Goal: Task Accomplishment & Management: Use online tool/utility

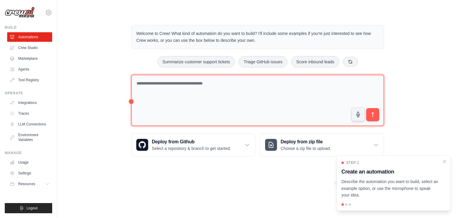
click at [180, 81] on textarea at bounding box center [257, 101] width 253 height 52
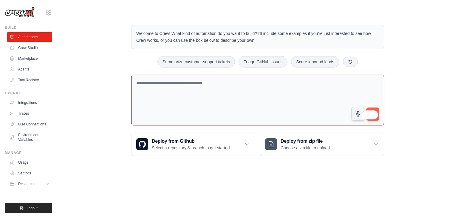
click at [231, 92] on textarea "To enrich screen reader interactions, please activate Accessibility in Grammarl…" at bounding box center [257, 100] width 253 height 51
paste textarea "**********"
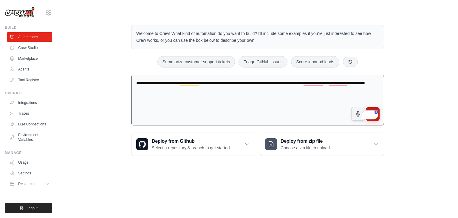
type textarea "**********"
click at [377, 107] on button "submit" at bounding box center [373, 114] width 14 height 14
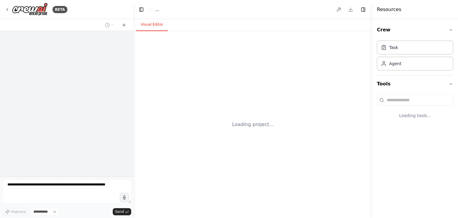
select select "****"
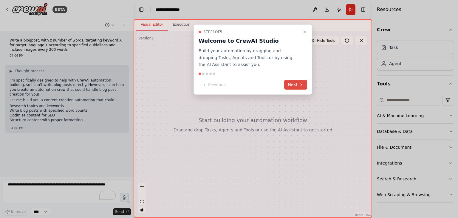
click at [297, 84] on button "Next" at bounding box center [295, 85] width 23 height 10
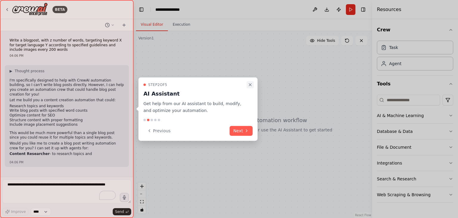
click at [252, 85] on icon "Close walkthrough" at bounding box center [250, 84] width 5 height 5
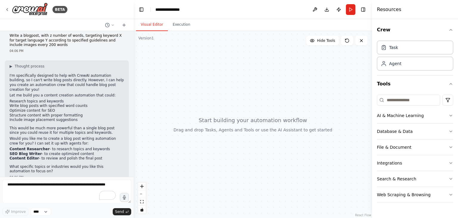
scroll to position [10, 0]
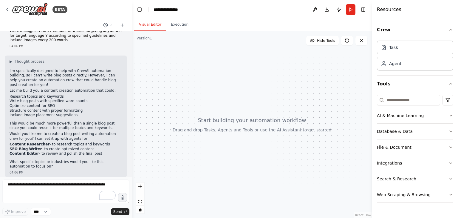
drag, startPoint x: 132, startPoint y: 141, endPoint x: 132, endPoint y: 145, distance: 4.2
click at [132, 145] on div "BETA Write a blogpost, with z number of words, targeting keyword X for target l…" at bounding box center [229, 109] width 458 height 218
click at [130, 155] on div at bounding box center [131, 109] width 2 height 218
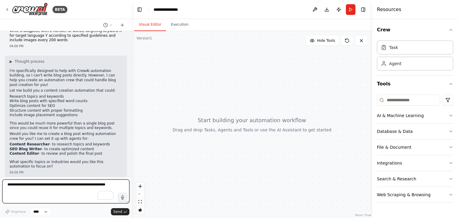
click at [32, 188] on textarea "To enrich screen reader interactions, please activate Accessibility in Grammarl…" at bounding box center [65, 191] width 127 height 24
paste textarea "**********"
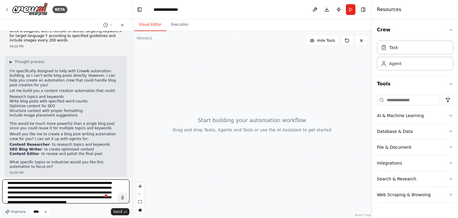
scroll to position [0, 0]
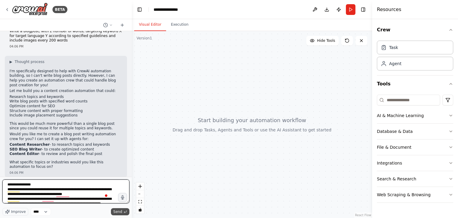
type textarea "**********"
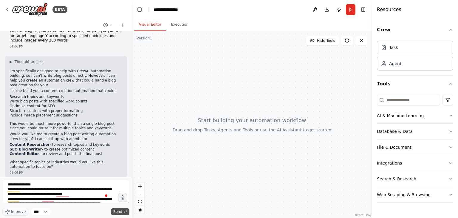
click at [121, 213] on span "Send" at bounding box center [117, 211] width 9 height 5
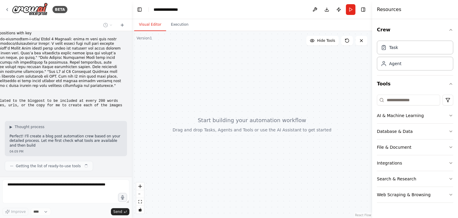
scroll to position [177, 0]
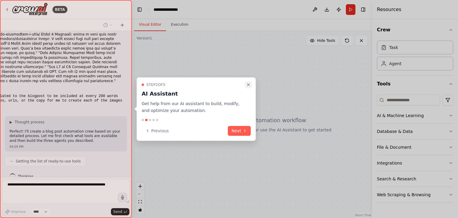
click at [250, 84] on icon "Close walkthrough" at bounding box center [248, 84] width 5 height 5
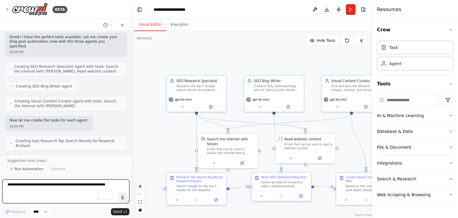
scroll to position [314, 0]
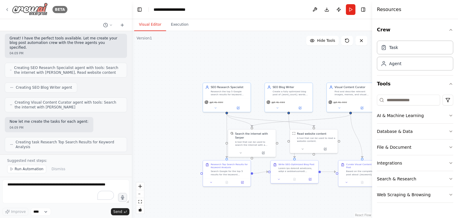
click at [7, 10] on icon at bounding box center [7, 9] width 5 height 5
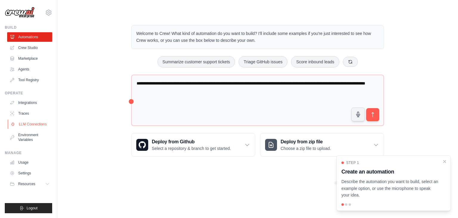
click at [38, 122] on link "LLM Connections" at bounding box center [30, 124] width 45 height 10
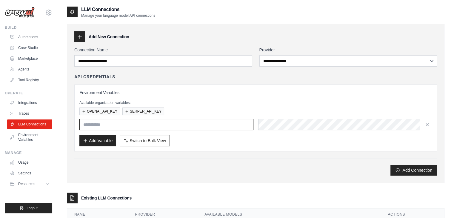
type input "**********"
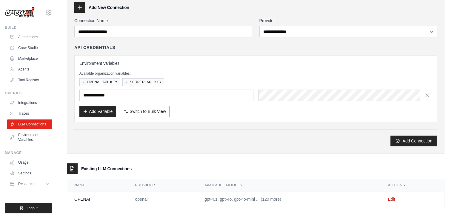
scroll to position [33, 0]
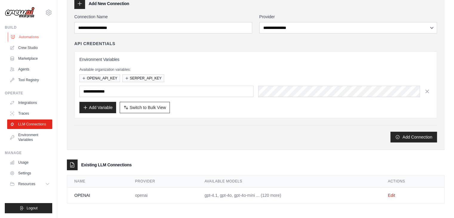
click at [33, 36] on link "Automations" at bounding box center [30, 37] width 45 height 10
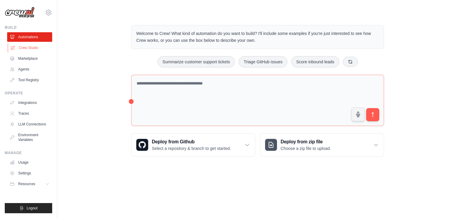
click at [35, 47] on link "Crew Studio" at bounding box center [30, 48] width 45 height 10
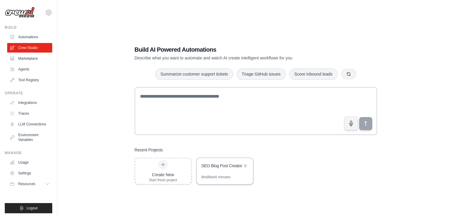
click at [222, 170] on div "SEO Blog Post Creator" at bounding box center [225, 166] width 56 height 17
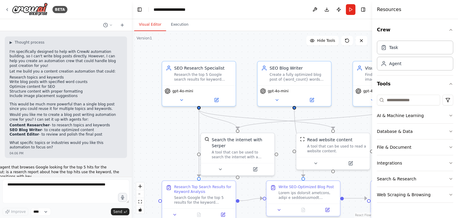
scroll to position [28, 0]
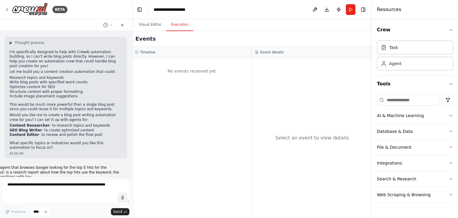
click at [181, 26] on button "Execution" at bounding box center [179, 25] width 27 height 13
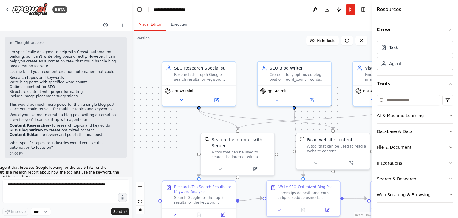
click at [147, 26] on button "Visual Editor" at bounding box center [150, 25] width 32 height 13
click at [406, 50] on div "Task" at bounding box center [415, 47] width 76 height 14
click at [403, 65] on div "Agent" at bounding box center [415, 63] width 76 height 14
click at [403, 48] on div "Task" at bounding box center [415, 47] width 76 height 14
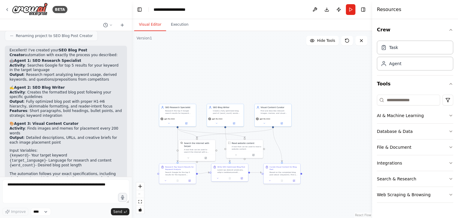
scroll to position [516, 0]
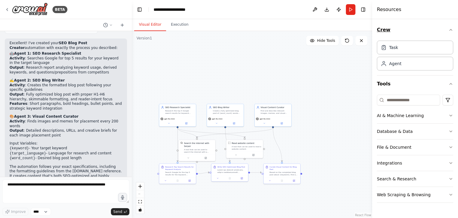
click at [453, 30] on icon "button" at bounding box center [451, 29] width 5 height 5
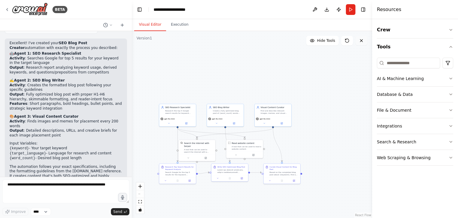
click at [364, 44] on button at bounding box center [362, 41] width 12 height 10
click at [363, 42] on icon at bounding box center [361, 40] width 5 height 5
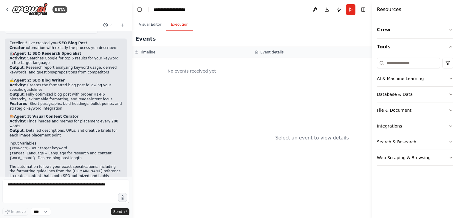
click at [181, 26] on button "Execution" at bounding box center [179, 25] width 27 height 13
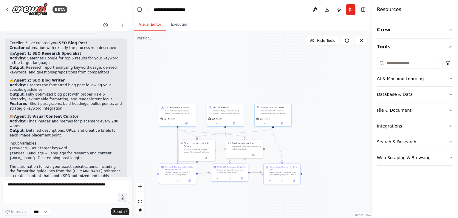
click at [147, 21] on button "Visual Editor" at bounding box center [150, 25] width 32 height 13
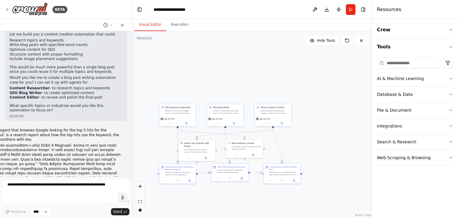
scroll to position [0, 0]
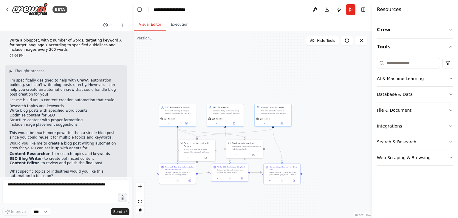
click at [452, 30] on icon "button" at bounding box center [451, 29] width 2 height 1
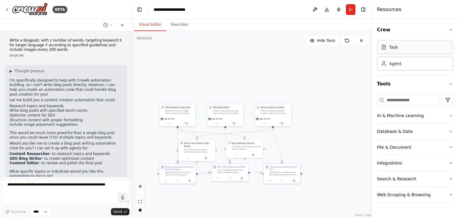
click at [399, 46] on div "Task" at bounding box center [415, 47] width 76 height 14
click at [398, 67] on div "Agent" at bounding box center [415, 63] width 76 height 14
click at [452, 131] on icon "button" at bounding box center [451, 131] width 5 height 5
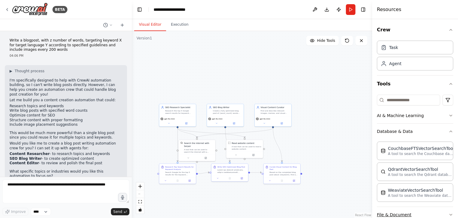
scroll to position [61, 0]
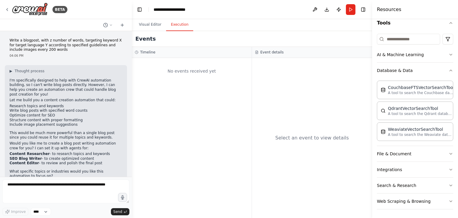
click at [175, 25] on button "Execution" at bounding box center [179, 25] width 27 height 13
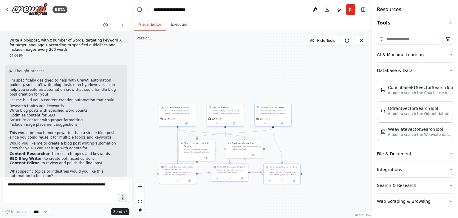
click at [157, 23] on button "Visual Editor" at bounding box center [150, 25] width 32 height 13
click at [179, 112] on div "Research the top 5 Google search results for keyword {keyword} in {target_langu…" at bounding box center [179, 111] width 29 height 5
click at [172, 114] on div "SEO Research Specialist Research the top 5 Google search results for keyword {k…" at bounding box center [177, 110] width 37 height 12
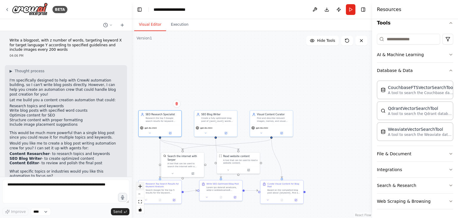
click at [140, 187] on icon "zoom in" at bounding box center [140, 186] width 4 height 4
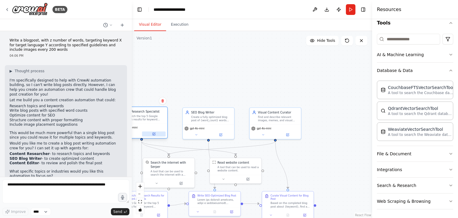
click at [153, 134] on icon at bounding box center [154, 134] width 2 height 2
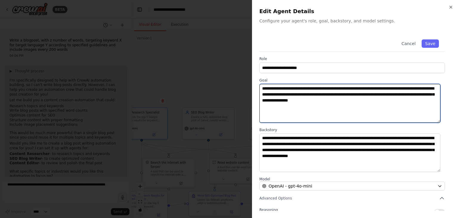
click at [417, 88] on textarea "**********" at bounding box center [350, 103] width 181 height 39
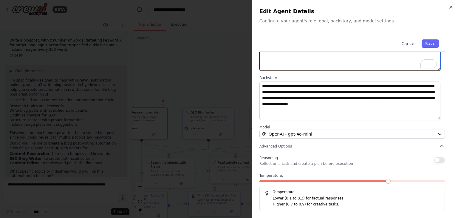
scroll to position [0, 0]
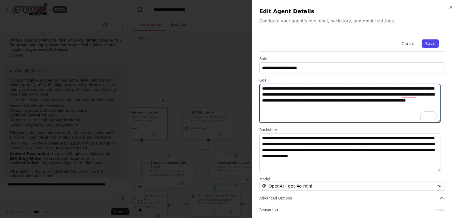
type textarea "**********"
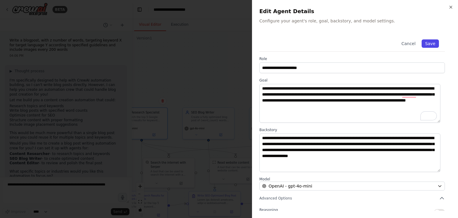
click at [426, 42] on button "Save" at bounding box center [430, 43] width 17 height 8
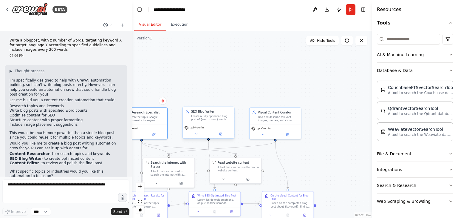
click at [215, 121] on div "SEO Blog Writer Create a fully optimized blog post of {word_count} words about …" at bounding box center [208, 115] width 51 height 17
click at [153, 136] on button at bounding box center [154, 133] width 24 height 5
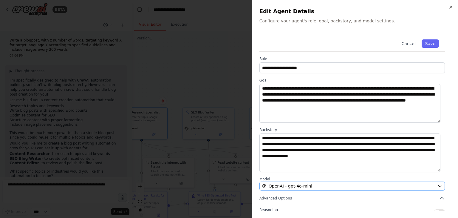
scroll to position [52, 0]
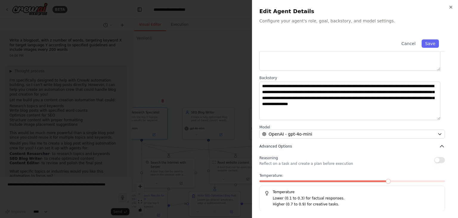
click at [439, 145] on icon "button" at bounding box center [442, 146] width 6 height 6
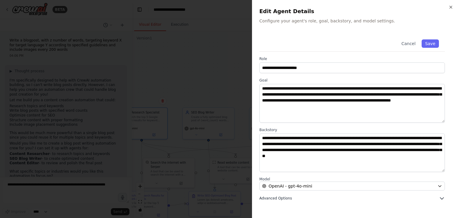
scroll to position [0, 0]
click at [442, 196] on icon "button" at bounding box center [442, 198] width 6 height 6
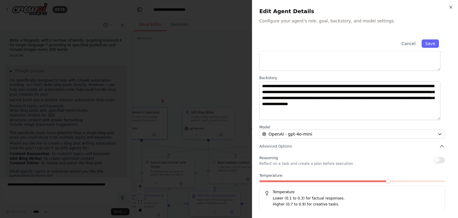
click at [438, 142] on div "**********" at bounding box center [356, 95] width 192 height 229
click at [435, 149] on div "**********" at bounding box center [356, 95] width 192 height 229
click at [439, 147] on icon "button" at bounding box center [442, 146] width 6 height 6
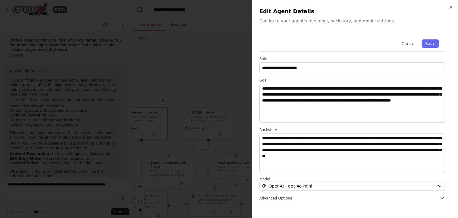
scroll to position [0, 0]
click at [281, 199] on span "Advanced Options" at bounding box center [276, 198] width 33 height 5
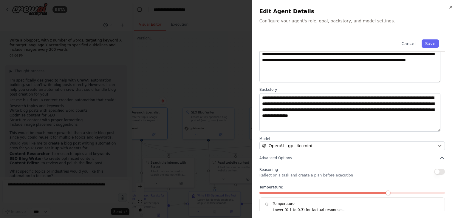
scroll to position [52, 0]
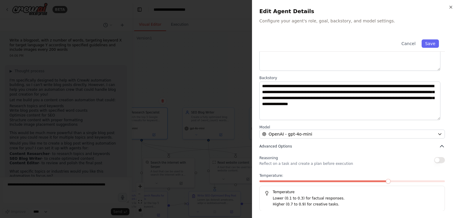
click at [439, 147] on icon "button" at bounding box center [442, 146] width 6 height 6
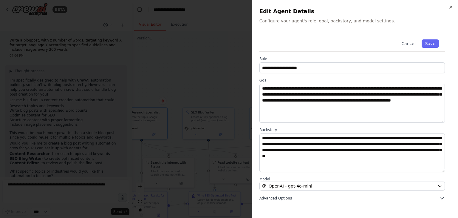
click at [440, 196] on icon "button" at bounding box center [442, 198] width 6 height 6
click at [440, 196] on div "**********" at bounding box center [356, 147] width 192 height 229
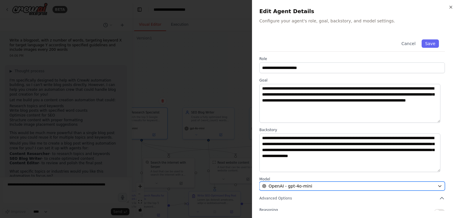
click at [438, 185] on icon "button" at bounding box center [440, 186] width 5 height 5
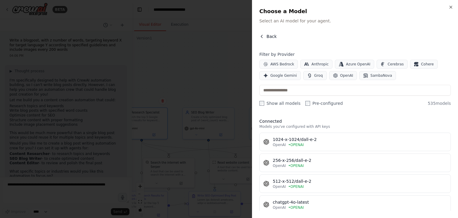
click at [263, 36] on icon "button" at bounding box center [262, 36] width 5 height 5
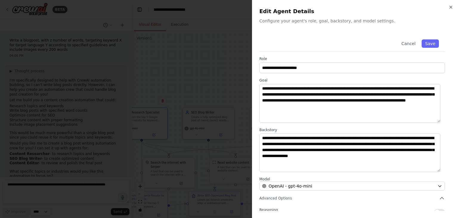
scroll to position [52, 0]
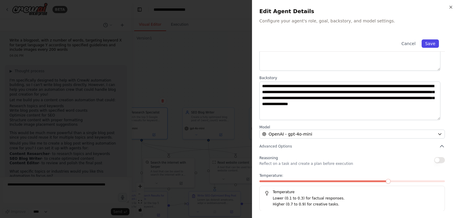
click at [426, 42] on button "Save" at bounding box center [430, 43] width 17 height 8
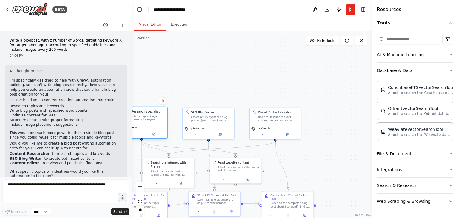
click at [146, 118] on div "Research the top 5 Google search results for keyword {keyword} in {target_langu…" at bounding box center [144, 117] width 41 height 7
drag, startPoint x: 146, startPoint y: 118, endPoint x: 135, endPoint y: 124, distance: 12.8
click at [135, 124] on div "gpt-4o-mini" at bounding box center [141, 131] width 51 height 14
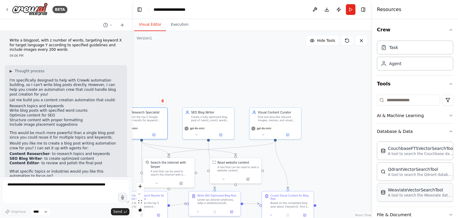
scroll to position [61, 0]
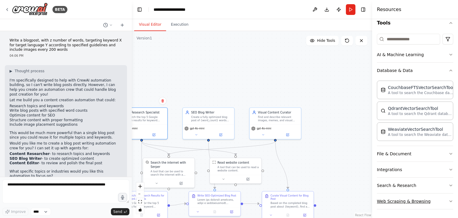
click at [413, 199] on button "Web Scraping & Browsing" at bounding box center [415, 201] width 76 height 16
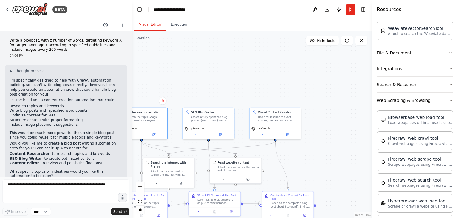
scroll to position [159, 0]
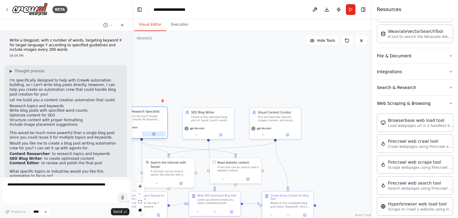
click at [154, 135] on button at bounding box center [154, 133] width 24 height 5
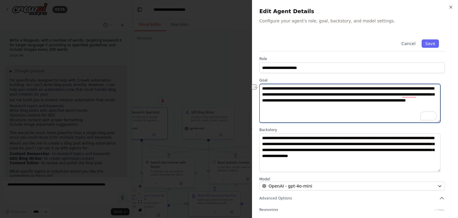
drag, startPoint x: 302, startPoint y: 95, endPoint x: 393, endPoint y: 95, distance: 91.3
click at [393, 95] on textarea "**********" at bounding box center [350, 103] width 181 height 39
type textarea "**********"
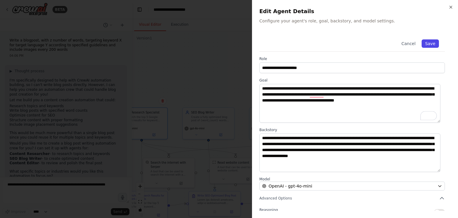
click at [426, 46] on button "Save" at bounding box center [430, 43] width 17 height 8
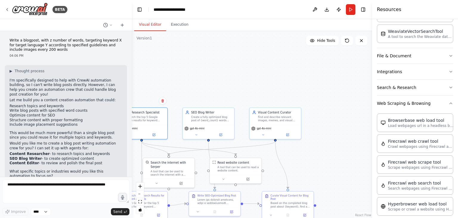
scroll to position [516, 0]
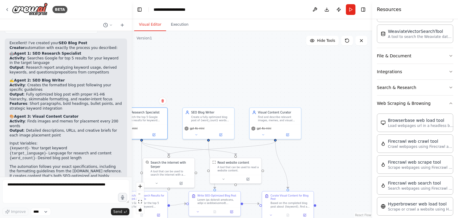
click at [289, 53] on div ".deletable-edge-delete-btn { width: 20px; height: 20px; border: 0px solid #ffff…" at bounding box center [252, 124] width 241 height 187
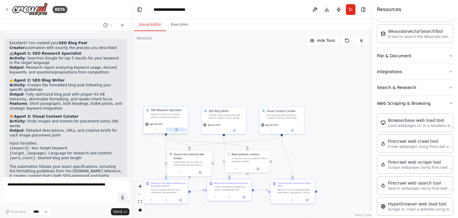
click at [177, 130] on icon at bounding box center [176, 130] width 2 height 2
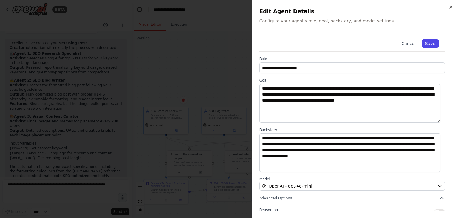
click at [428, 44] on button "Save" at bounding box center [430, 43] width 17 height 8
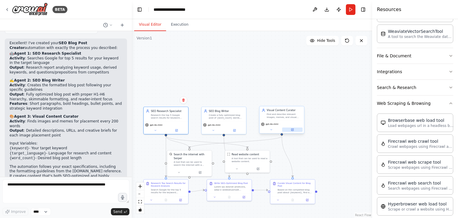
click at [293, 130] on icon at bounding box center [293, 130] width 2 height 2
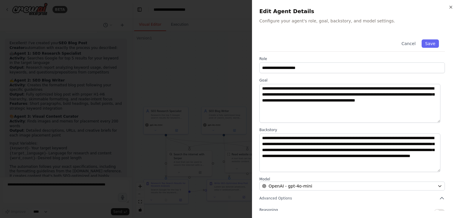
scroll to position [0, 0]
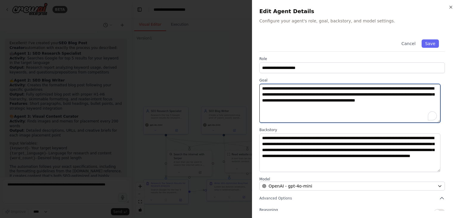
click at [340, 95] on textarea "**********" at bounding box center [350, 103] width 181 height 39
click at [353, 95] on textarea "**********" at bounding box center [350, 103] width 181 height 39
click at [371, 95] on textarea "**********" at bounding box center [350, 103] width 181 height 39
click at [358, 107] on textarea "**********" at bounding box center [350, 103] width 181 height 39
type textarea "**********"
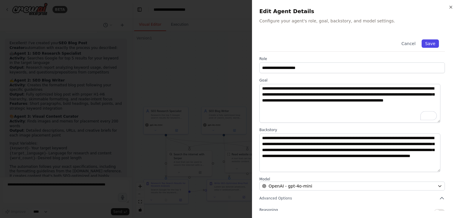
click at [428, 43] on button "Save" at bounding box center [430, 43] width 17 height 8
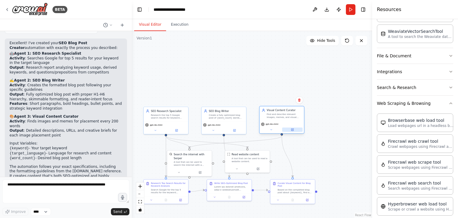
click at [294, 131] on icon at bounding box center [292, 129] width 3 height 3
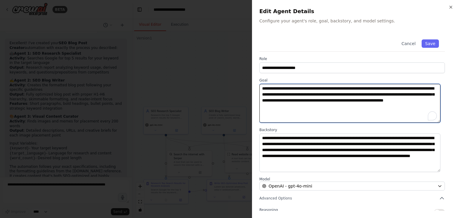
click at [372, 96] on textarea "**********" at bounding box center [350, 103] width 181 height 39
type textarea "**********"
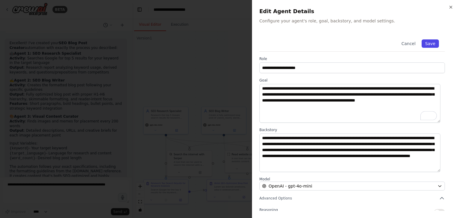
click at [428, 43] on button "Save" at bounding box center [430, 43] width 17 height 8
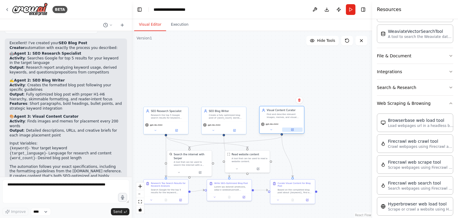
click at [292, 131] on button at bounding box center [292, 129] width 21 height 4
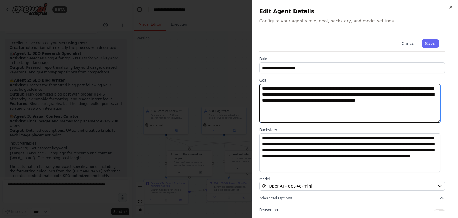
click at [317, 104] on textarea "**********" at bounding box center [350, 103] width 181 height 39
type textarea "**********"
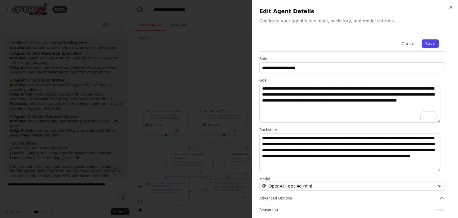
click at [426, 43] on button "Save" at bounding box center [430, 43] width 17 height 8
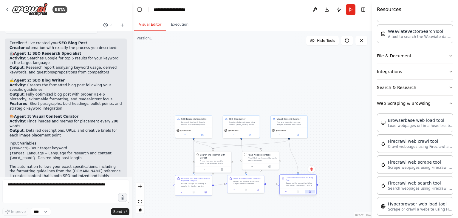
click at [310, 191] on button at bounding box center [310, 192] width 10 height 4
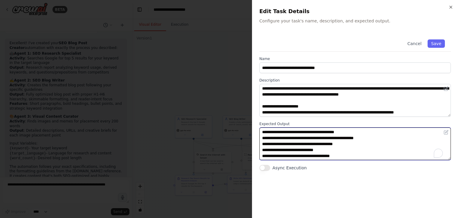
click at [338, 146] on textarea "**********" at bounding box center [356, 143] width 192 height 33
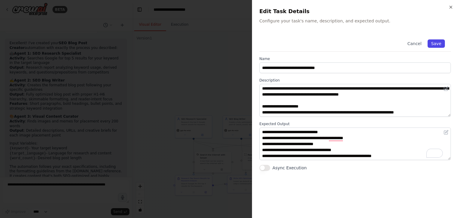
click at [437, 43] on button "Save" at bounding box center [436, 43] width 17 height 8
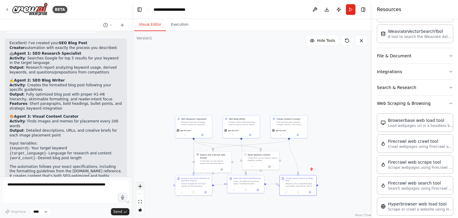
click at [141, 187] on icon "zoom in" at bounding box center [140, 186] width 4 height 4
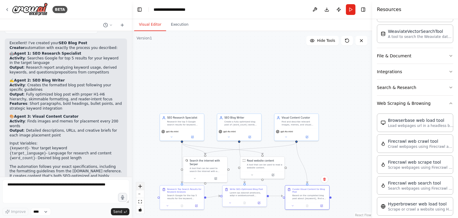
click at [141, 187] on icon "zoom in" at bounding box center [140, 186] width 4 height 4
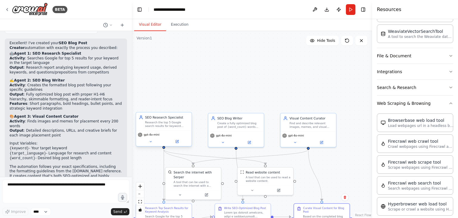
click at [178, 144] on div "gpt-4o-mini" at bounding box center [164, 138] width 56 height 16
click at [178, 141] on icon at bounding box center [178, 141] width 2 height 2
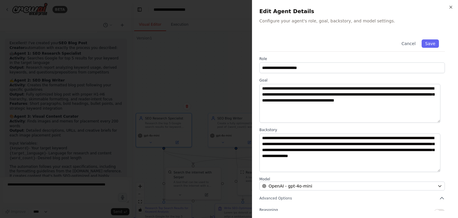
scroll to position [52, 0]
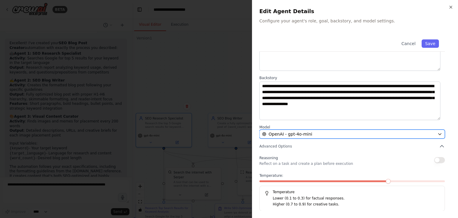
click at [305, 138] on button "OpenAI - gpt-4o-mini" at bounding box center [353, 134] width 186 height 9
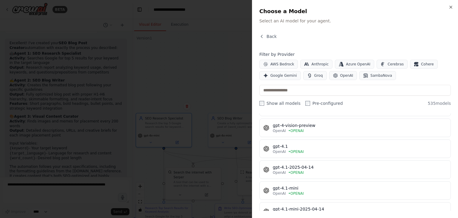
scroll to position [683, 0]
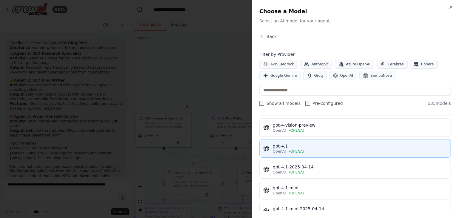
click at [288, 143] on div "gpt-4.1" at bounding box center [360, 146] width 174 height 6
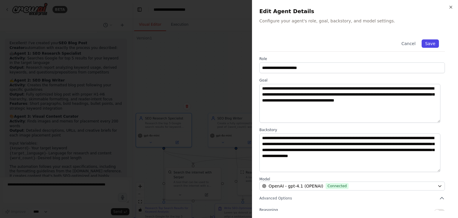
click at [424, 42] on button "Save" at bounding box center [430, 43] width 17 height 8
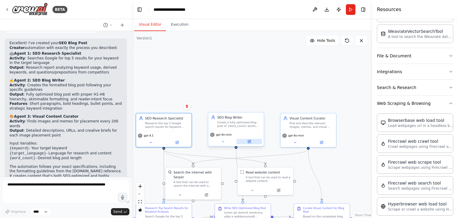
click at [249, 144] on button at bounding box center [250, 141] width 26 height 5
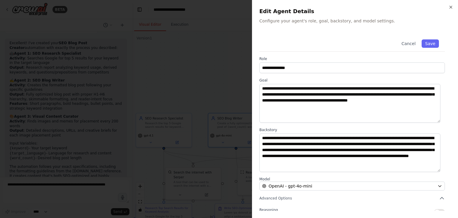
scroll to position [52, 0]
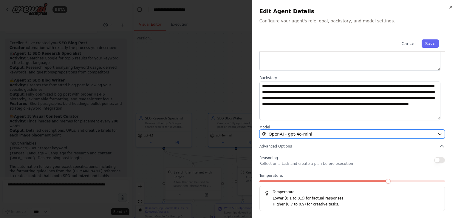
click at [286, 135] on span "OpenAI - gpt-4o-mini" at bounding box center [291, 134] width 44 height 6
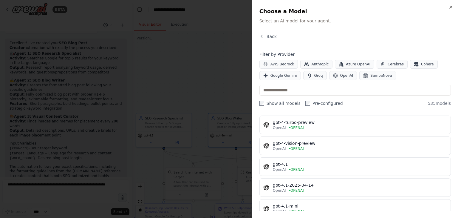
scroll to position [665, 0]
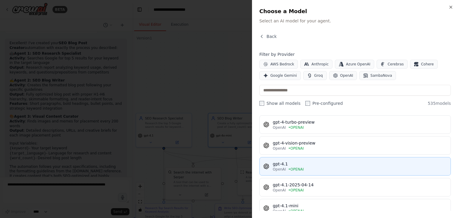
click at [290, 161] on div "gpt-4.1" at bounding box center [360, 164] width 174 height 6
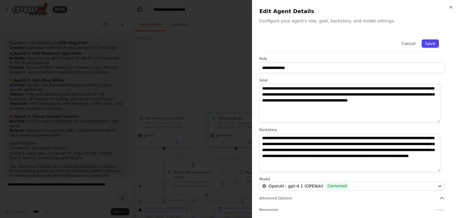
click at [425, 42] on button "Save" at bounding box center [430, 43] width 17 height 8
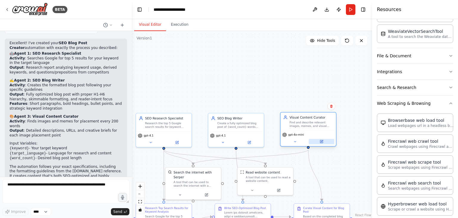
click at [324, 142] on button at bounding box center [322, 141] width 26 height 5
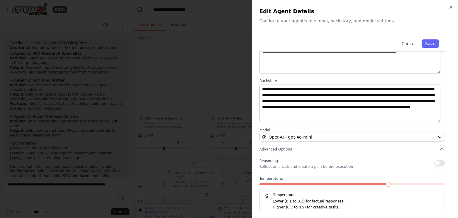
scroll to position [52, 0]
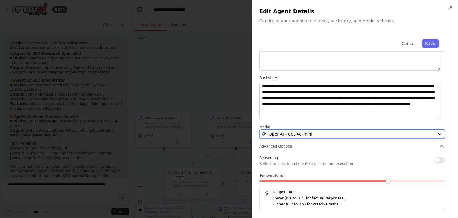
click at [298, 137] on button "OpenAI - gpt-4o-mini" at bounding box center [353, 134] width 186 height 9
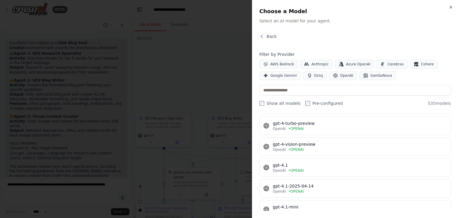
scroll to position [685, 0]
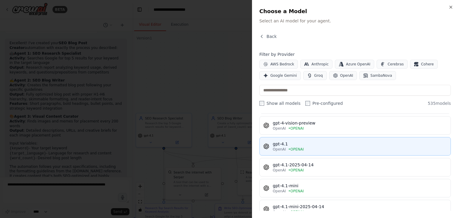
click at [290, 141] on div "gpt-4.1" at bounding box center [360, 144] width 174 height 6
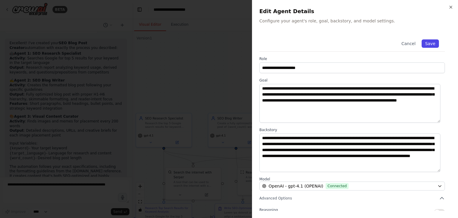
click at [424, 41] on button "Save" at bounding box center [430, 43] width 17 height 8
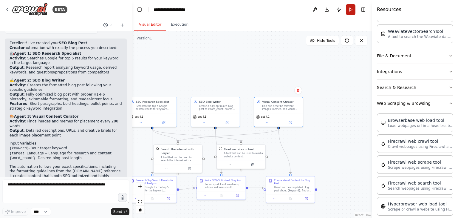
click at [351, 9] on button "Run" at bounding box center [351, 9] width 10 height 11
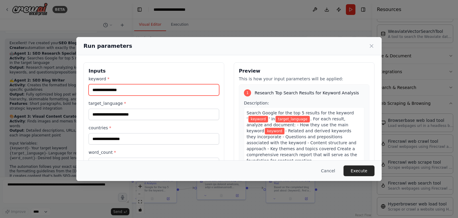
click at [141, 90] on input "keyword *" at bounding box center [154, 89] width 131 height 11
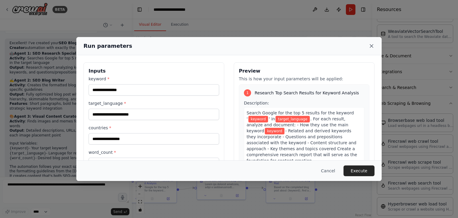
click at [372, 47] on icon at bounding box center [372, 46] width 6 height 6
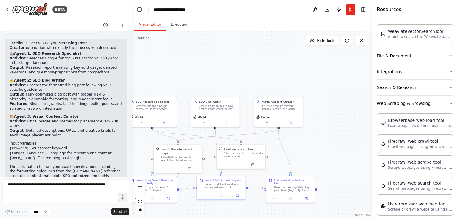
click at [130, 151] on div at bounding box center [131, 109] width 2 height 218
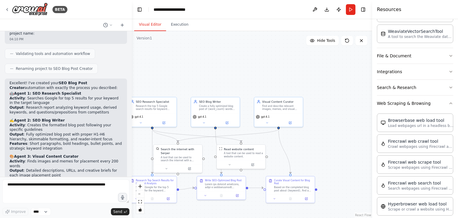
scroll to position [516, 0]
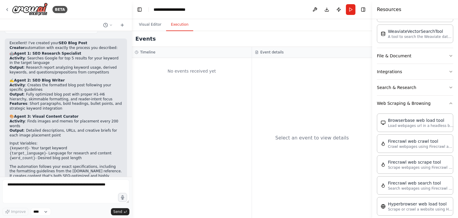
click at [185, 23] on button "Execution" at bounding box center [179, 25] width 27 height 13
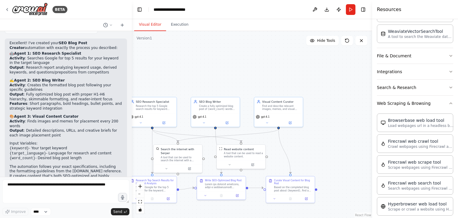
click at [152, 25] on button "Visual Editor" at bounding box center [150, 25] width 32 height 13
click at [8, 10] on icon at bounding box center [7, 9] width 5 height 5
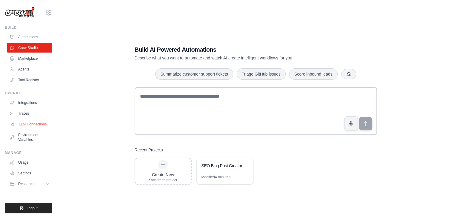
click at [38, 122] on link "LLM Connections" at bounding box center [30, 124] width 45 height 10
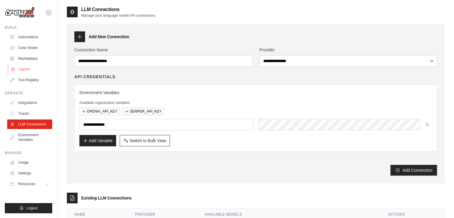
click at [25, 68] on link "Agents" at bounding box center [30, 69] width 45 height 10
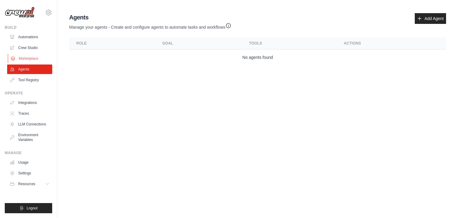
click at [25, 61] on link "Marketplace" at bounding box center [30, 59] width 45 height 10
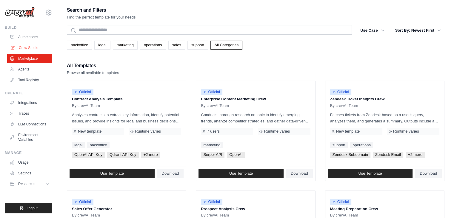
click at [29, 51] on link "Crew Studio" at bounding box center [30, 48] width 45 height 10
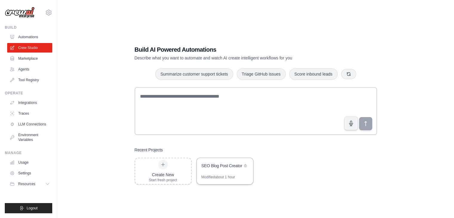
drag, startPoint x: 223, startPoint y: 168, endPoint x: 209, endPoint y: 167, distance: 14.6
click at [209, 167] on div "SEO Blog Post Creator" at bounding box center [221, 166] width 41 height 6
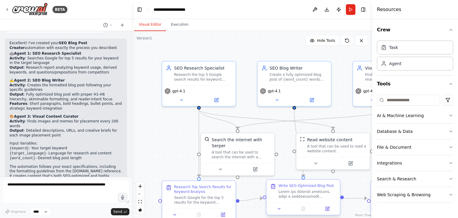
scroll to position [516, 0]
click at [341, 9] on button "Publish" at bounding box center [339, 9] width 10 height 11
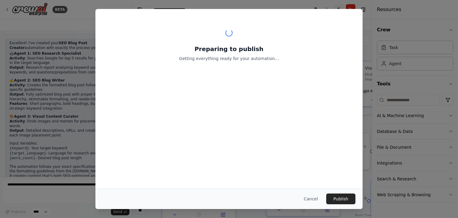
click at [341, 9] on header "**********" at bounding box center [252, 9] width 241 height 19
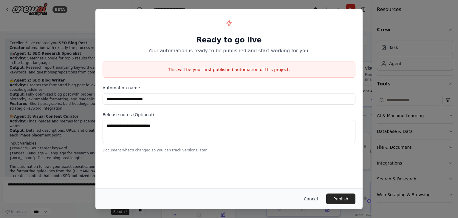
click at [315, 198] on button "Cancel" at bounding box center [311, 198] width 24 height 11
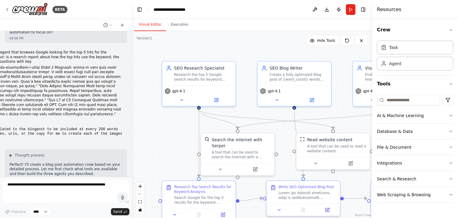
scroll to position [0, 0]
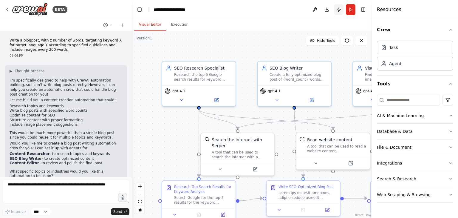
click at [341, 9] on button "Publish" at bounding box center [339, 9] width 10 height 11
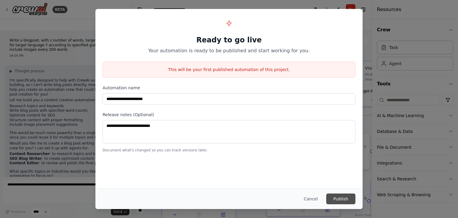
click at [336, 199] on button "Publish" at bounding box center [340, 198] width 29 height 11
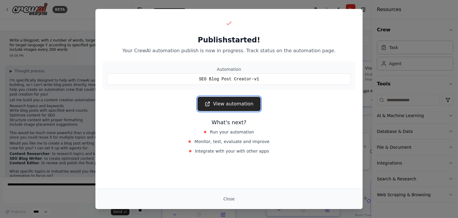
click at [232, 104] on link "View automation" at bounding box center [229, 104] width 63 height 14
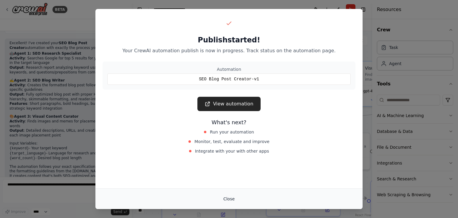
click at [230, 198] on button "Close" at bounding box center [229, 198] width 21 height 11
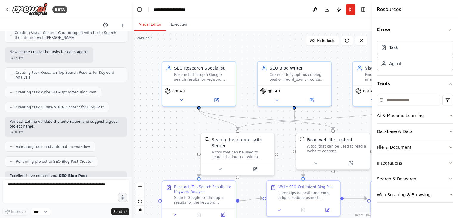
scroll to position [383, 0]
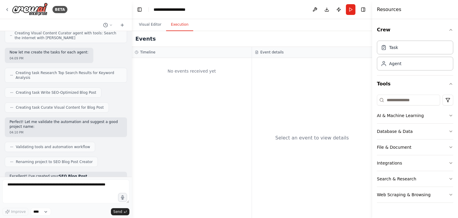
click at [183, 28] on button "Execution" at bounding box center [179, 25] width 27 height 13
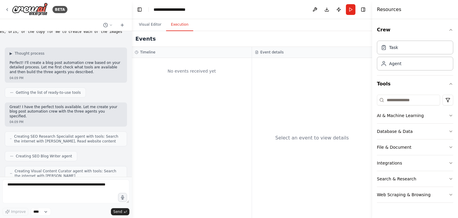
scroll to position [0, 0]
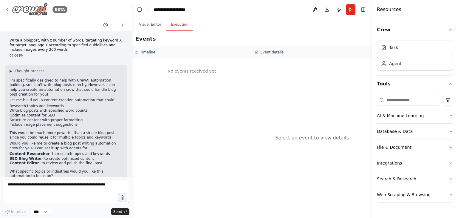
click at [9, 9] on icon at bounding box center [7, 9] width 5 height 5
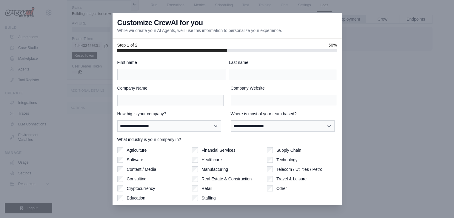
scroll to position [19, 0]
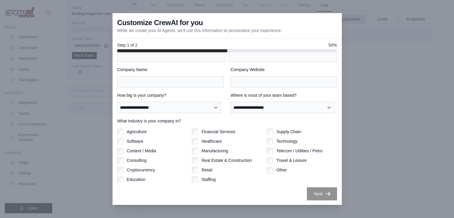
click at [89, 120] on div at bounding box center [227, 109] width 454 height 218
click at [440, 95] on div at bounding box center [227, 109] width 454 height 218
click at [54, 72] on div at bounding box center [227, 109] width 454 height 218
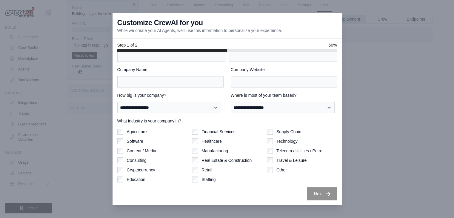
click at [432, 165] on div at bounding box center [227, 109] width 454 height 218
click at [26, 37] on div at bounding box center [227, 109] width 454 height 218
click at [418, 95] on div at bounding box center [227, 109] width 454 height 218
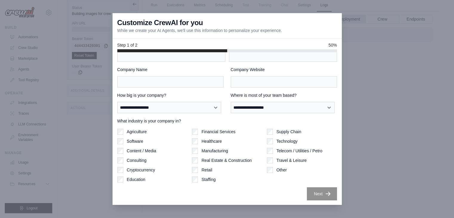
click at [418, 95] on div at bounding box center [227, 109] width 454 height 218
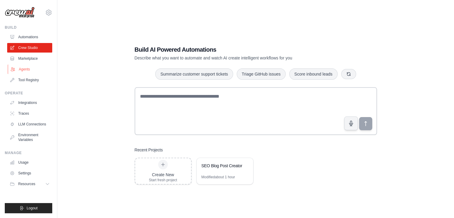
click at [29, 67] on link "Agents" at bounding box center [30, 69] width 45 height 10
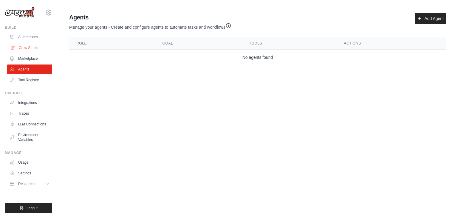
click at [28, 47] on link "Crew Studio" at bounding box center [30, 48] width 45 height 10
click at [32, 35] on link "Automations" at bounding box center [30, 37] width 45 height 10
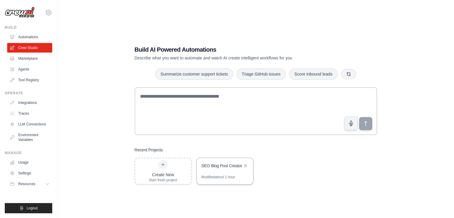
click at [221, 168] on div "SEO Blog Post Creator" at bounding box center [221, 166] width 41 height 6
click at [218, 167] on div "SEO Blog Post Creator" at bounding box center [221, 166] width 41 height 6
click at [229, 170] on div "SEO Blog Post Creator" at bounding box center [225, 166] width 56 height 17
click at [148, 31] on div "Build AI Powered Automations Describe what you want to automate and watch AI cr…" at bounding box center [256, 115] width 378 height 218
click at [29, 58] on link "Marketplace" at bounding box center [30, 59] width 45 height 10
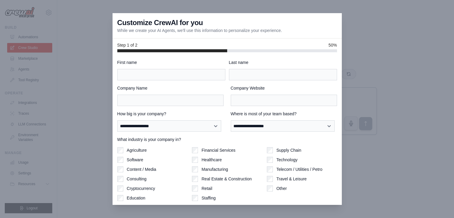
click at [27, 37] on div at bounding box center [227, 109] width 454 height 218
